Goal: Information Seeking & Learning: Learn about a topic

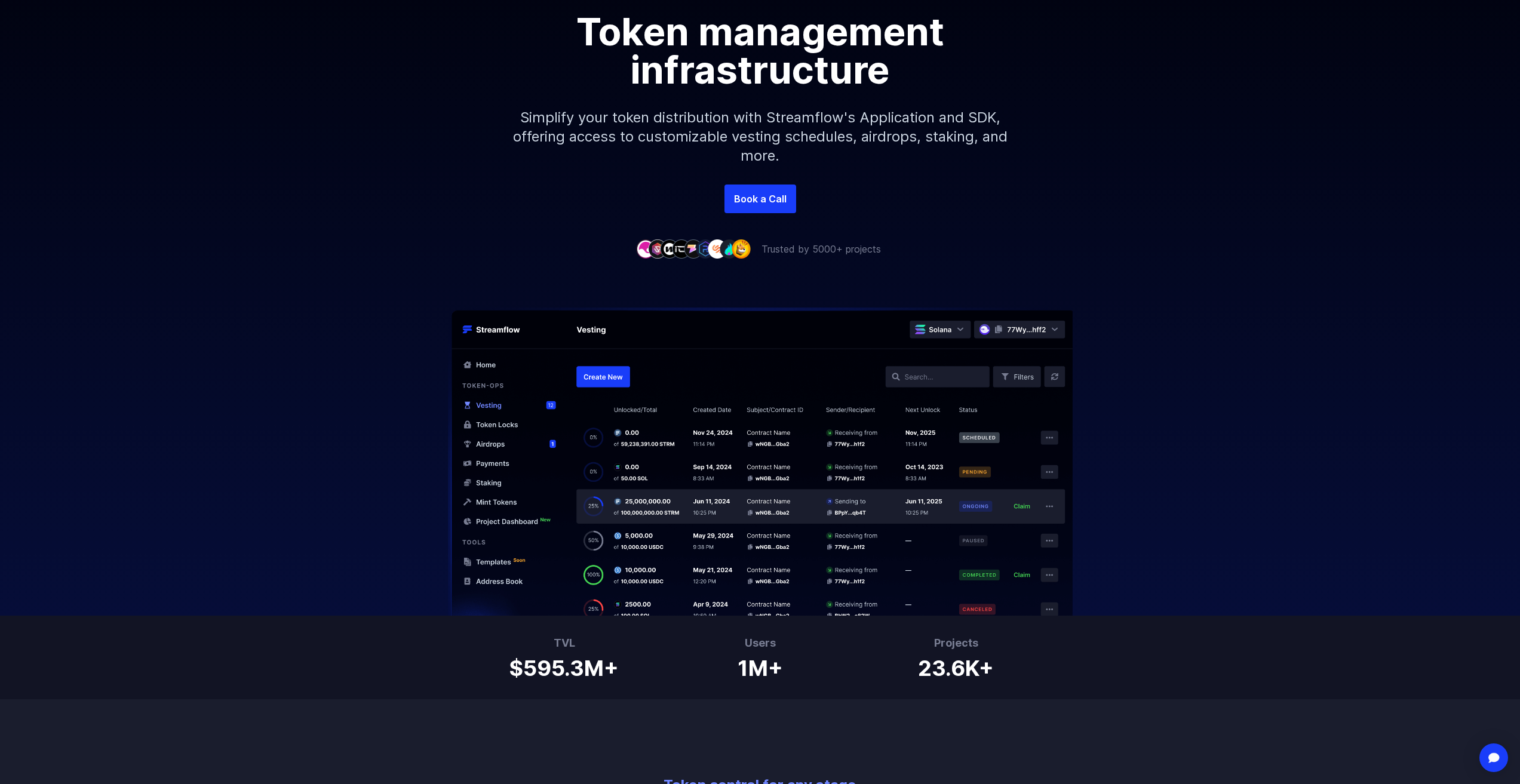
scroll to position [239, 0]
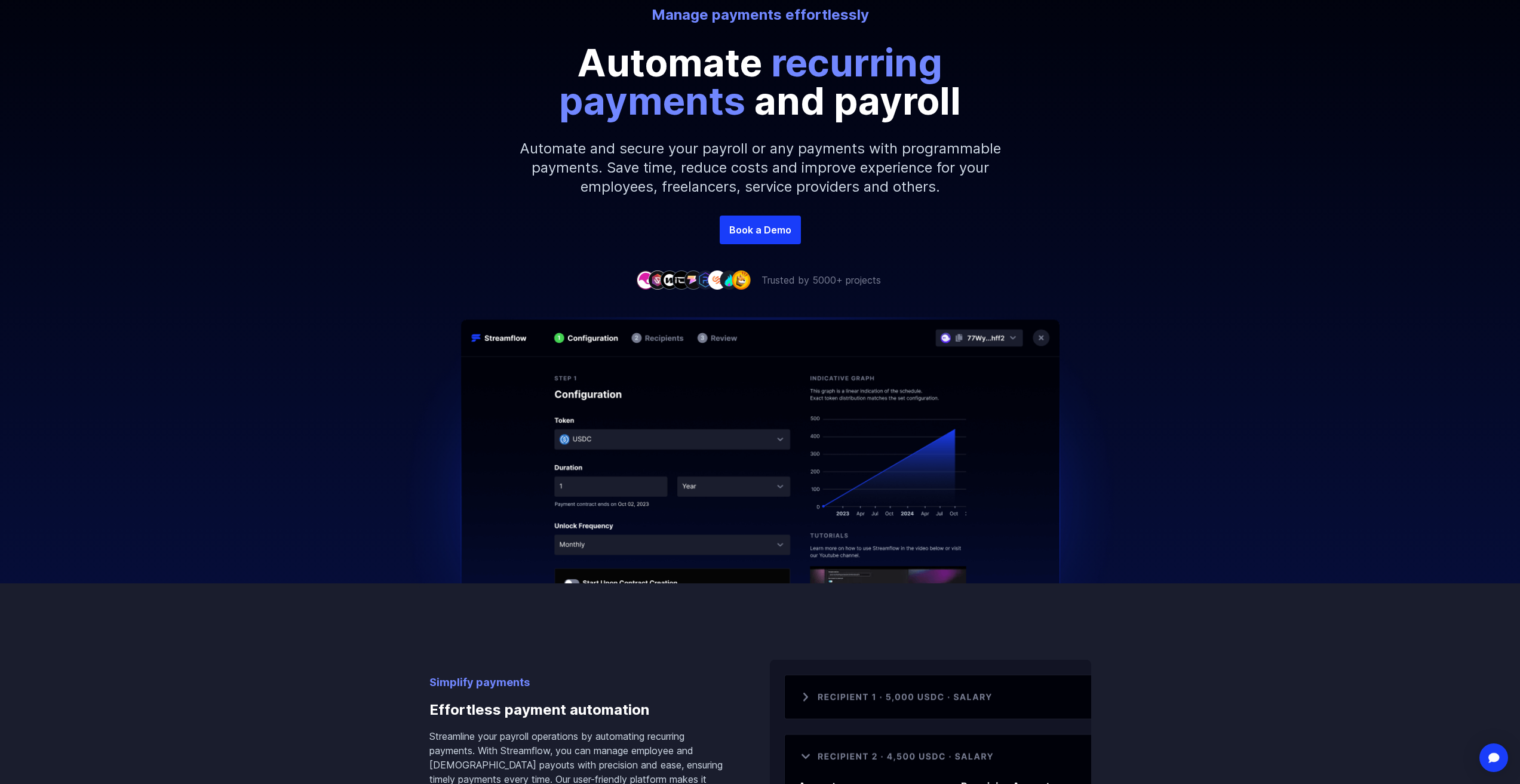
scroll to position [179, 0]
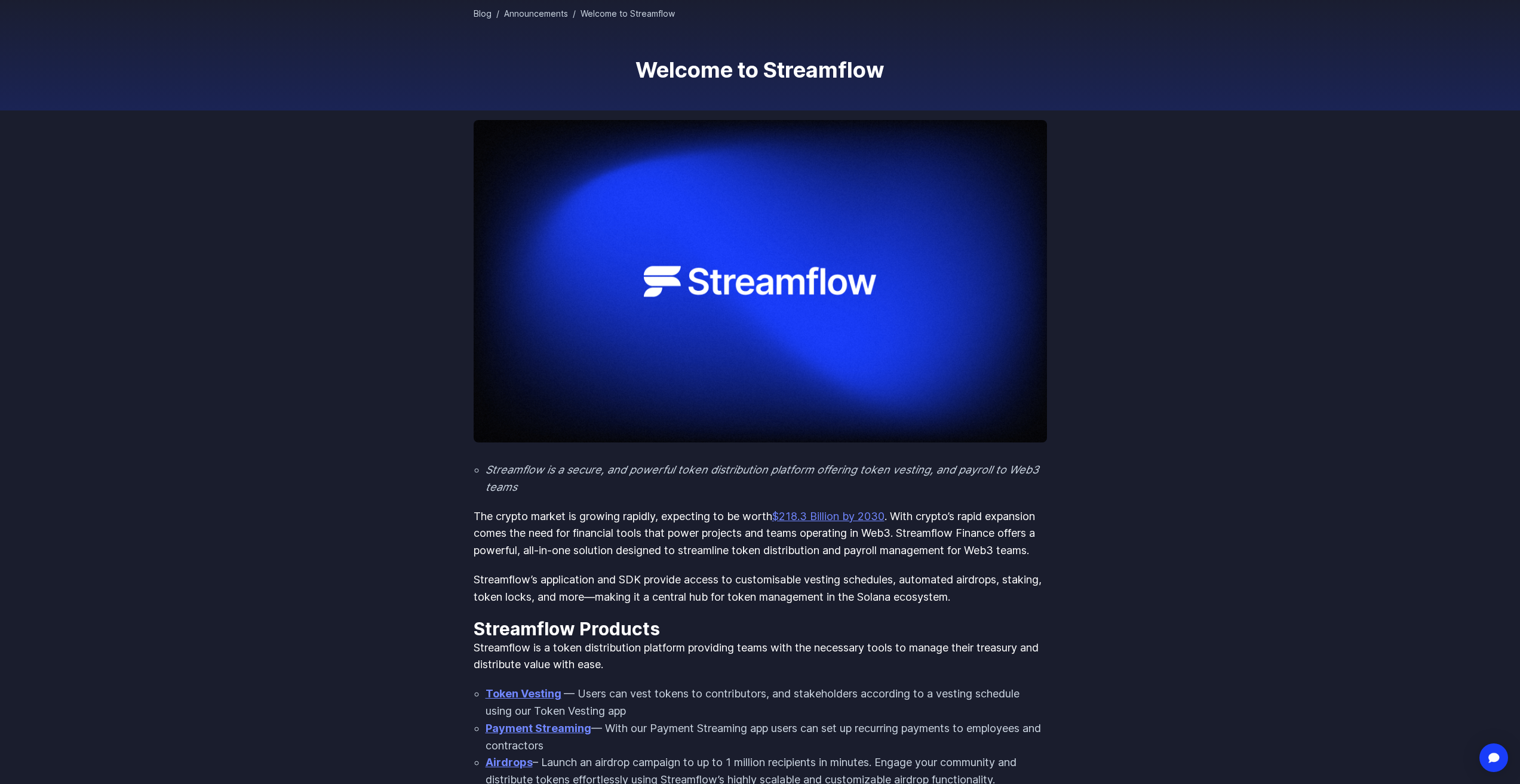
scroll to position [119, 0]
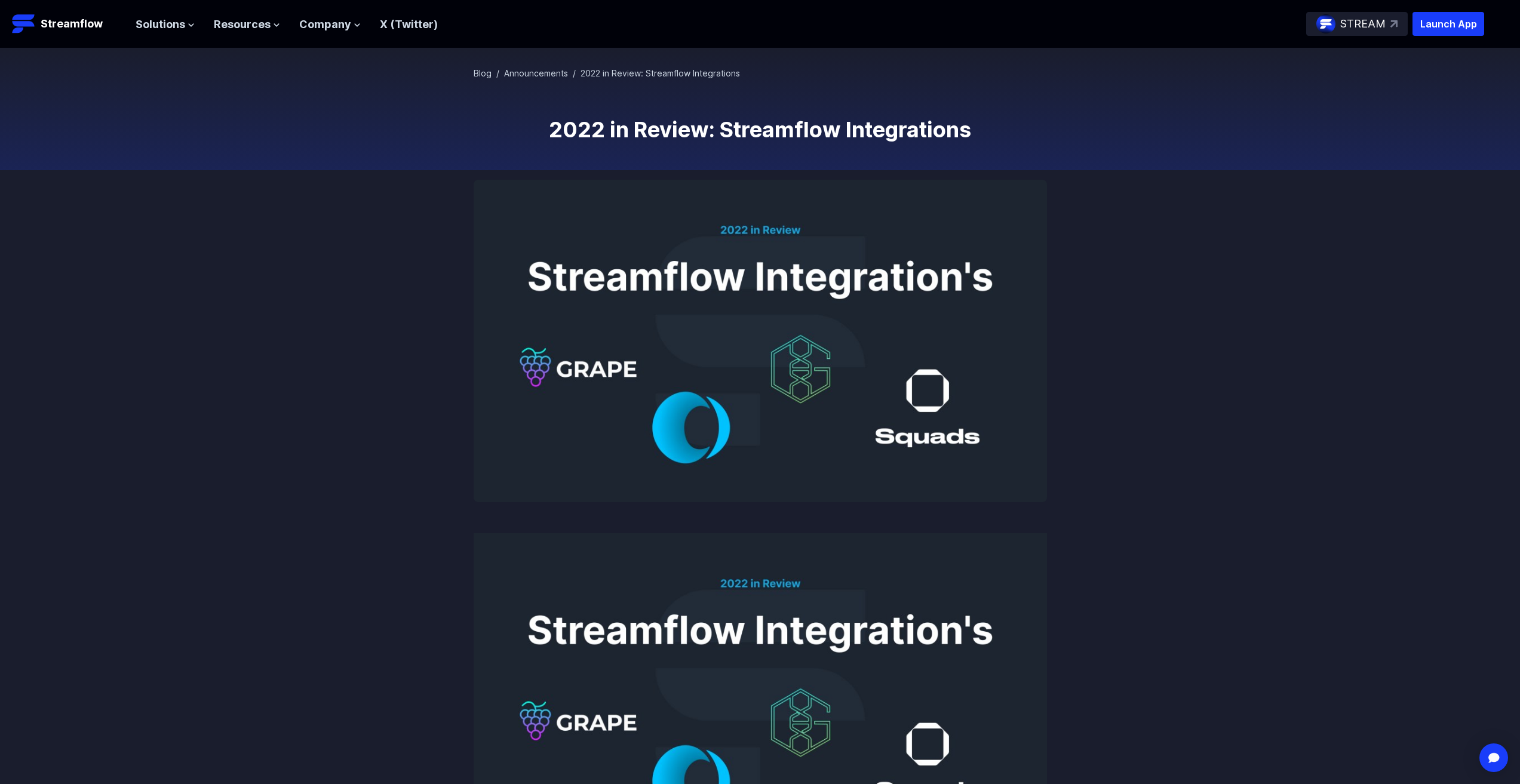
scroll to position [393, 0]
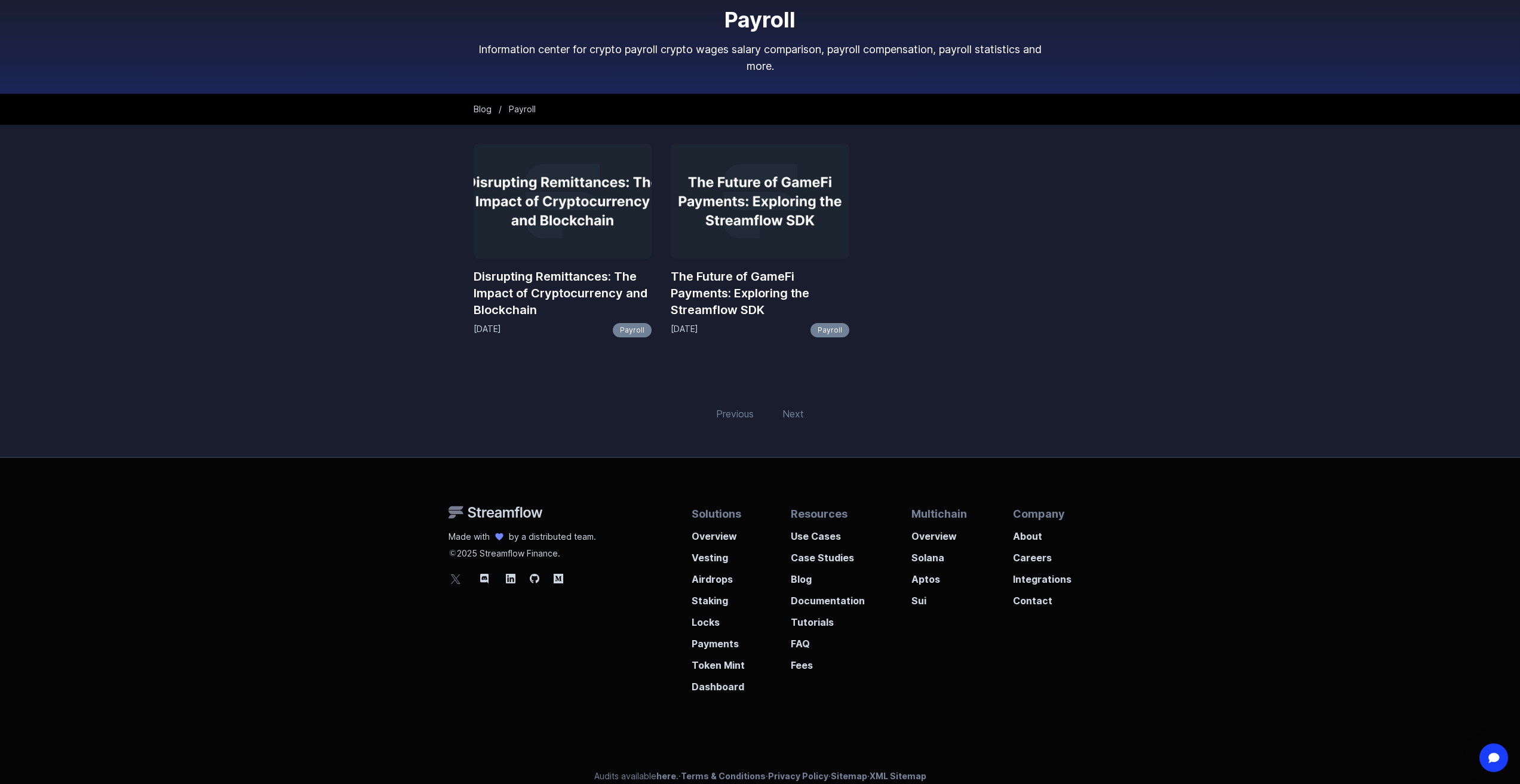
scroll to position [77, 0]
